Goal: Share content: Share content

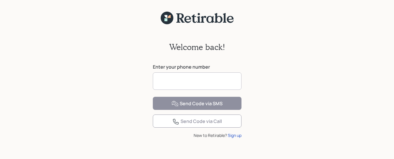
click at [171, 85] on input at bounding box center [197, 81] width 89 height 17
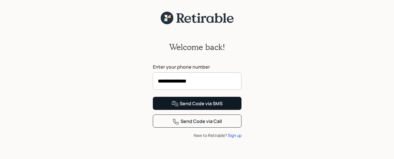
type input "**********"
click at [194, 108] on div "Send Code via SMS" at bounding box center [196, 104] width 51 height 7
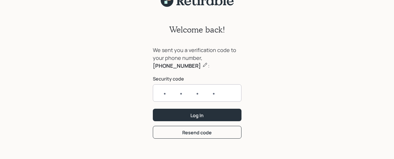
scroll to position [19, 0]
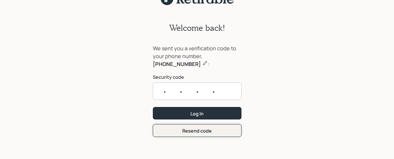
click at [210, 130] on form "We sent you a verification code to your phone number, [PHONE_NUMBER] : Security…" at bounding box center [197, 91] width 89 height 93
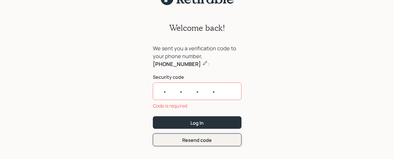
click at [203, 142] on div "Resend code" at bounding box center [196, 140] width 29 height 6
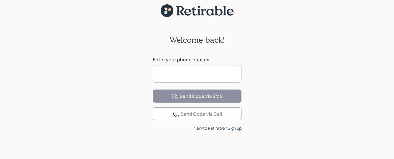
click at [177, 69] on input at bounding box center [197, 73] width 89 height 17
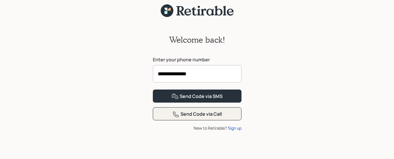
type input "**********"
click at [208, 118] on div "Send Code via Call" at bounding box center [197, 114] width 50 height 7
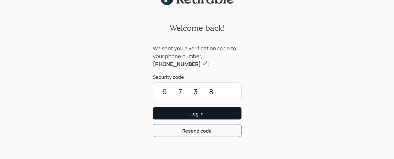
type input "9738"
click at [199, 117] on div "Log In" at bounding box center [196, 114] width 13 height 6
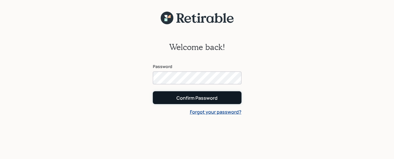
click at [202, 96] on div "Confirm Password" at bounding box center [196, 98] width 41 height 6
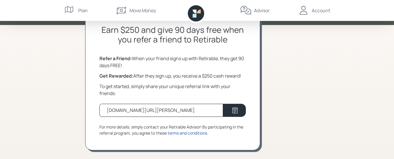
scroll to position [39, 0]
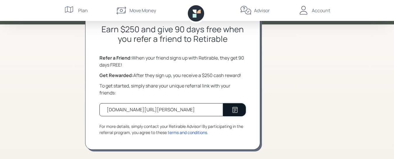
click at [232, 113] on icon at bounding box center [234, 110] width 7 height 7
click at [187, 111] on div "[DOMAIN_NAME][URL][PERSON_NAME]" at bounding box center [151, 109] width 88 height 7
click at [234, 109] on icon at bounding box center [234, 110] width 5 height 6
drag, startPoint x: 192, startPoint y: 108, endPoint x: 103, endPoint y: 111, distance: 89.5
click at [103, 111] on div "[DOMAIN_NAME][URL][PERSON_NAME]" at bounding box center [161, 109] width 124 height 13
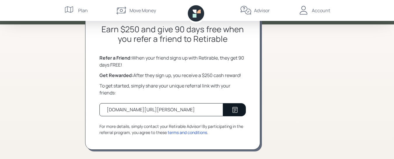
click at [164, 108] on div "[DOMAIN_NAME][URL][PERSON_NAME]" at bounding box center [151, 109] width 88 height 7
drag, startPoint x: 195, startPoint y: 112, endPoint x: 105, endPoint y: 103, distance: 90.2
click at [105, 103] on div "Earn $250 and give 90 days free when you refer a friend to Retirable Refer a Fr…" at bounding box center [172, 80] width 175 height 140
copy div "[DOMAIN_NAME][URL][PERSON_NAME]"
